Goal: Task Accomplishment & Management: Use online tool/utility

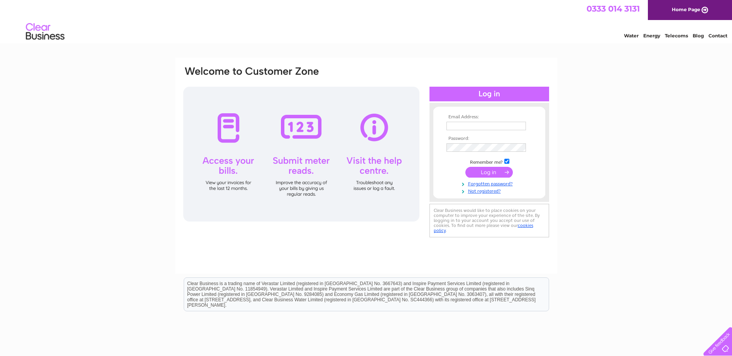
type input "s.k@aberdeenls.co.uk"
click at [479, 173] on input "submit" at bounding box center [488, 172] width 47 height 11
click at [498, 173] on input "submit" at bounding box center [488, 172] width 47 height 11
click at [490, 171] on input "submit" at bounding box center [488, 172] width 47 height 11
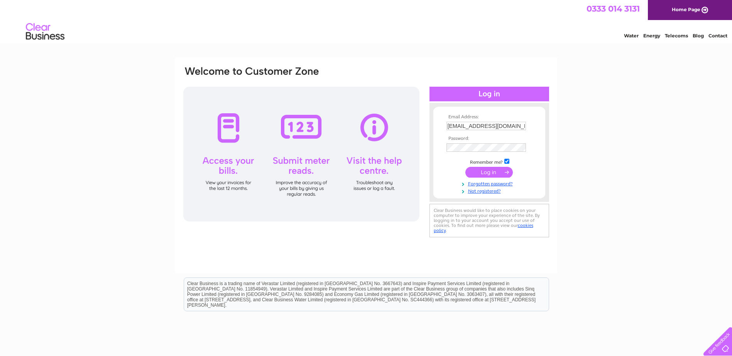
click at [490, 171] on input "submit" at bounding box center [488, 172] width 47 height 11
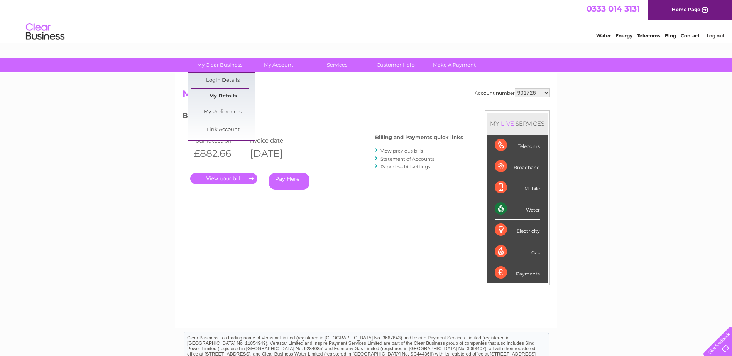
click at [221, 94] on link "My Details" at bounding box center [223, 96] width 64 height 15
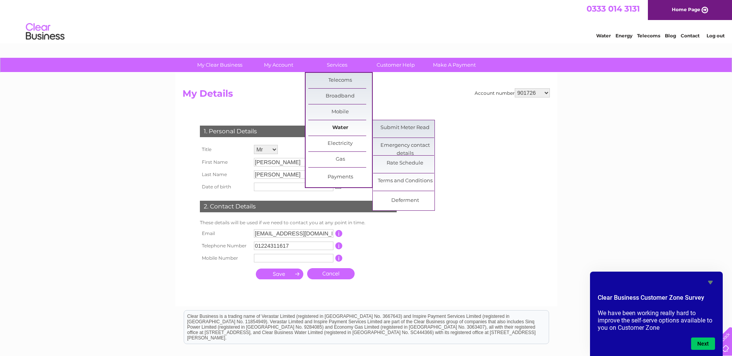
click at [336, 125] on link "Water" at bounding box center [340, 127] width 64 height 15
click at [346, 125] on link "Water" at bounding box center [340, 127] width 64 height 15
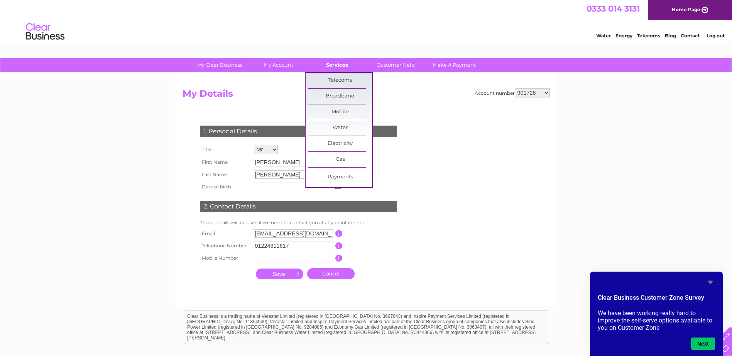
click at [342, 67] on link "Services" at bounding box center [337, 65] width 64 height 14
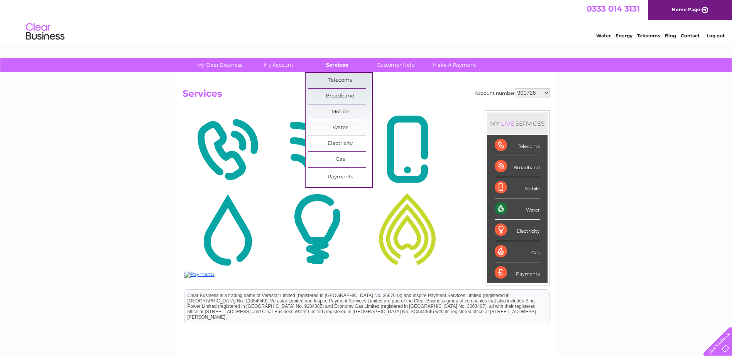
click at [339, 66] on link "Services" at bounding box center [337, 65] width 64 height 14
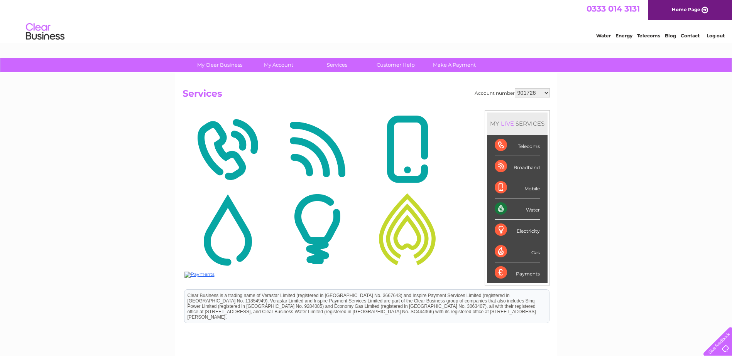
click at [399, 128] on img at bounding box center [407, 149] width 86 height 75
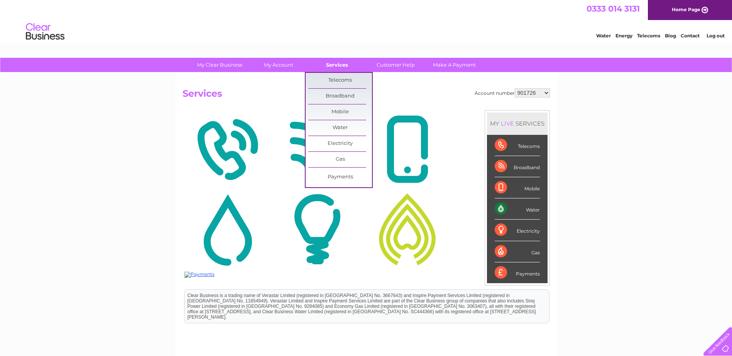
click at [347, 68] on link "Services" at bounding box center [337, 65] width 64 height 14
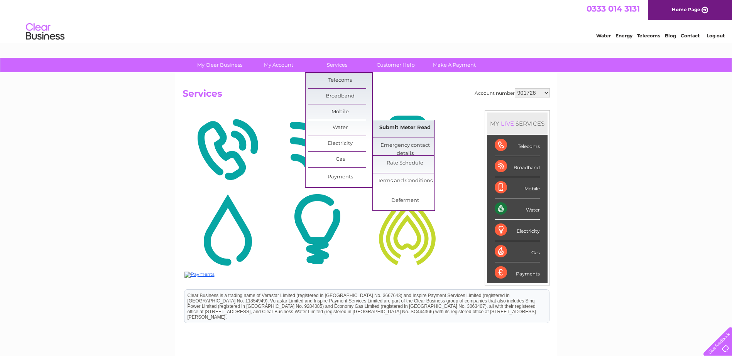
click at [397, 128] on link "Submit Meter Read" at bounding box center [405, 127] width 64 height 15
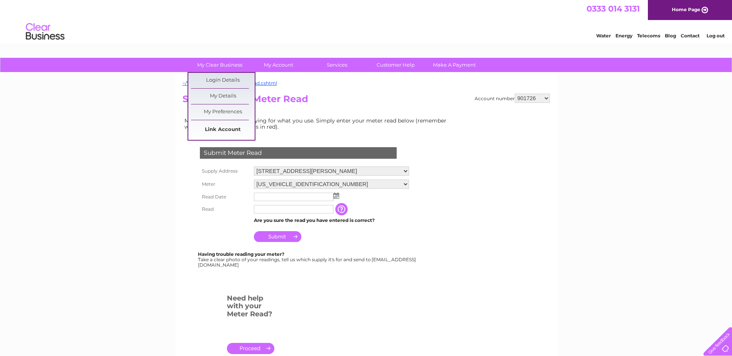
click at [215, 129] on link "Link Account" at bounding box center [223, 129] width 64 height 15
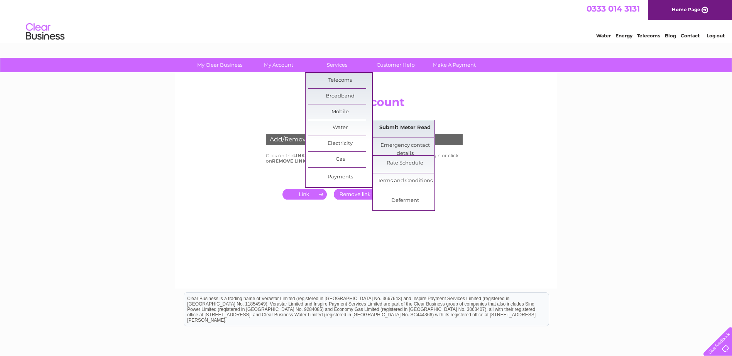
click at [390, 125] on link "Submit Meter Read" at bounding box center [405, 127] width 64 height 15
